Goal: Navigation & Orientation: Find specific page/section

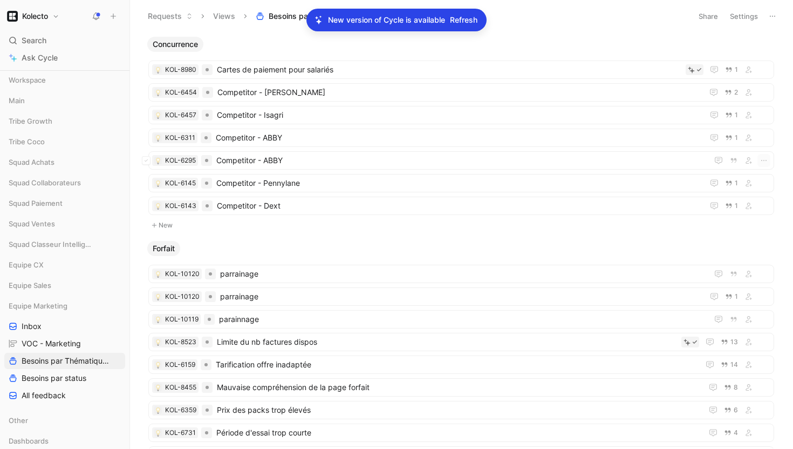
scroll to position [61, 0]
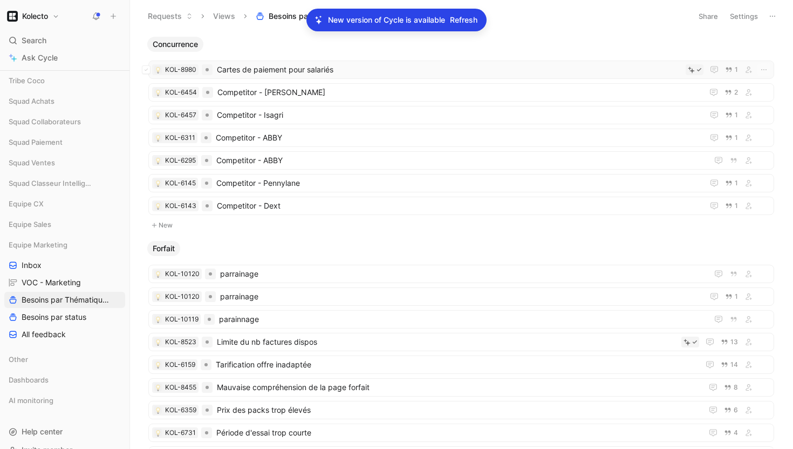
click at [290, 70] on span "Cartes de paiement pour salariés" at bounding box center [449, 69] width 465 height 13
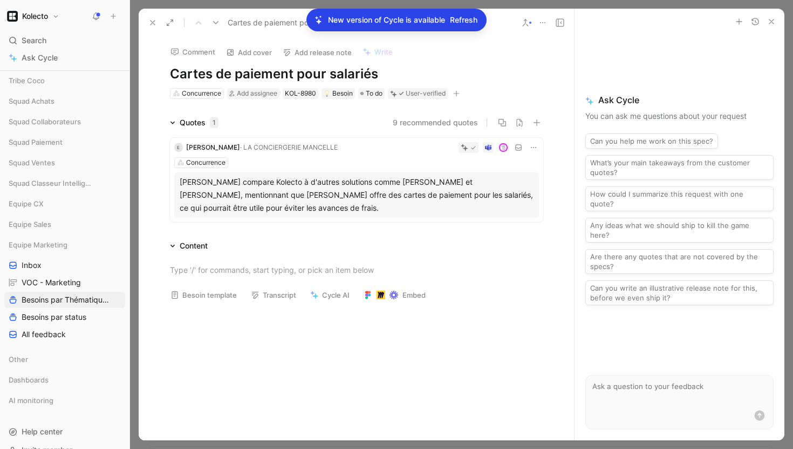
click at [151, 21] on use at bounding box center [153, 23] width 4 height 4
click at [152, 22] on button "Requests" at bounding box center [170, 16] width 55 height 16
click at [771, 21] on button at bounding box center [772, 16] width 15 height 15
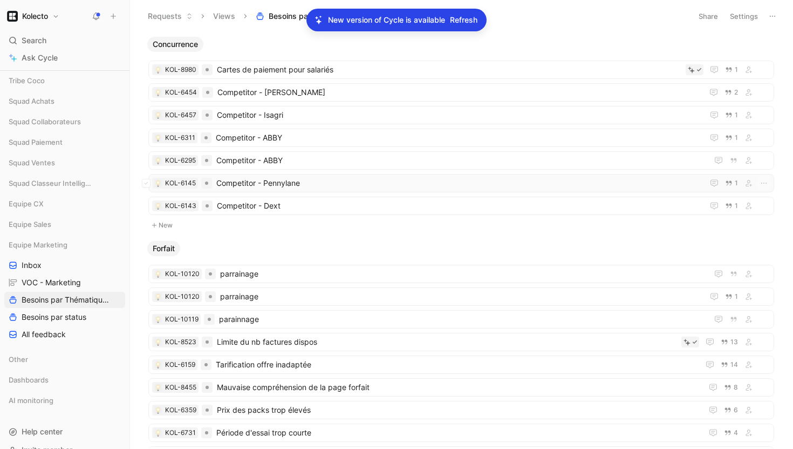
click at [273, 182] on span "Competitor - Pennylane" at bounding box center [457, 183] width 483 height 13
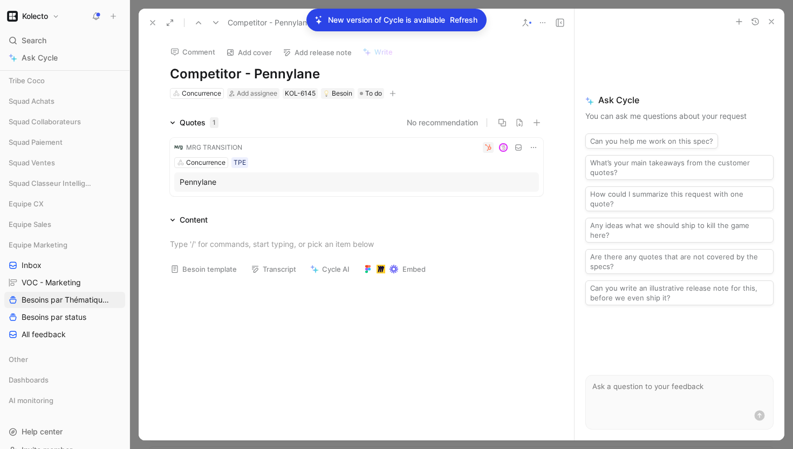
scroll to position [4, 0]
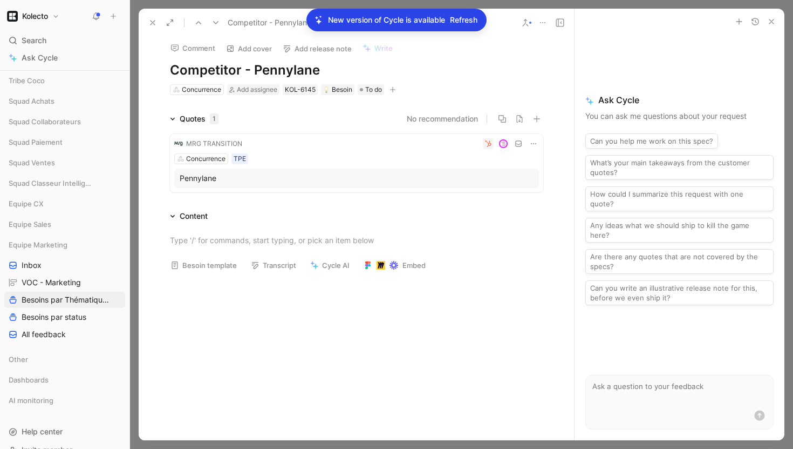
click at [152, 21] on icon at bounding box center [152, 22] width 9 height 9
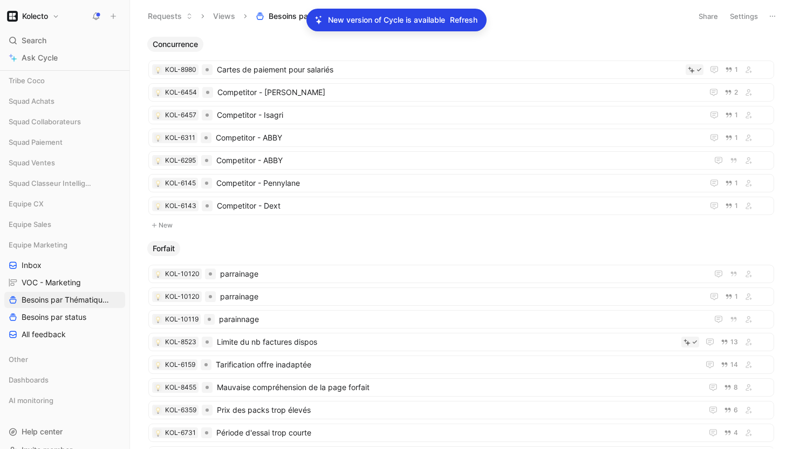
drag, startPoint x: 378, startPoint y: 15, endPoint x: 308, endPoint y: 2, distance: 71.9
click at [378, 15] on p "New version of Cycle is available" at bounding box center [386, 19] width 117 height 13
click at [382, 26] on p "New version of Cycle is available" at bounding box center [386, 19] width 117 height 13
click at [348, 25] on p "New version of Cycle is available" at bounding box center [386, 19] width 117 height 13
